Goal: Task Accomplishment & Management: Manage account settings

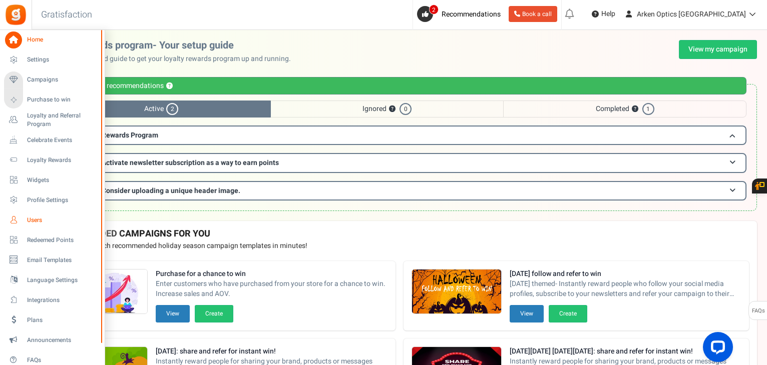
click at [39, 225] on link "Users" at bounding box center [52, 220] width 96 height 17
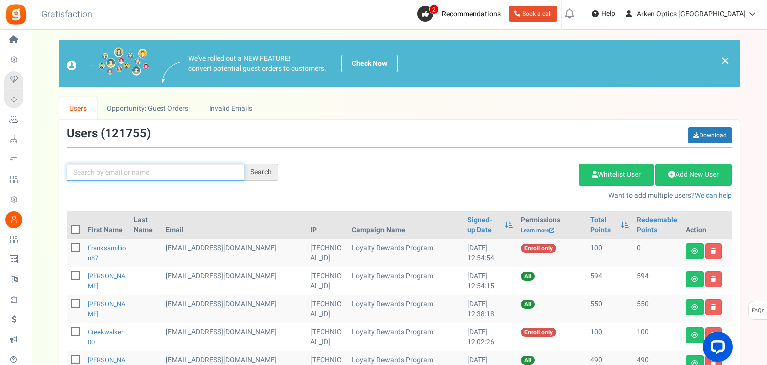
click at [181, 175] on input "text" at bounding box center [156, 172] width 178 height 17
paste input "[EMAIL_ADDRESS][DOMAIN_NAME]"
type input "[EMAIL_ADDRESS][DOMAIN_NAME]"
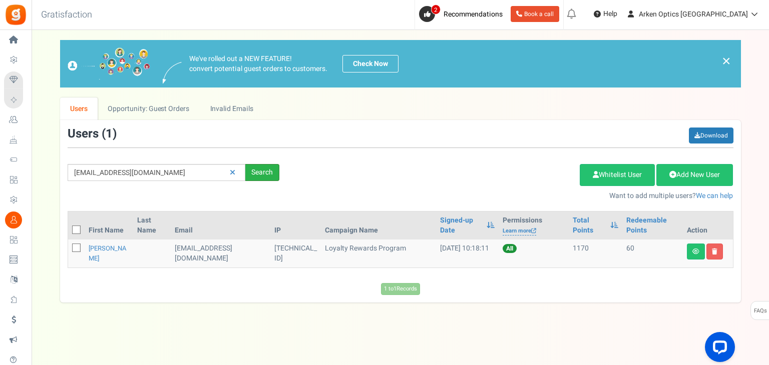
click at [272, 170] on div "Search" at bounding box center [262, 172] width 34 height 17
click at [91, 248] on link "[PERSON_NAME]" at bounding box center [108, 254] width 38 height 20
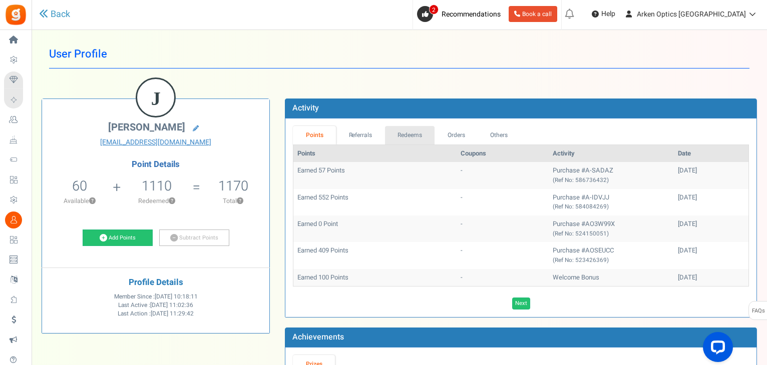
click at [403, 134] on link "Redeems" at bounding box center [410, 135] width 50 height 19
